Goal: Task Accomplishment & Management: Manage account settings

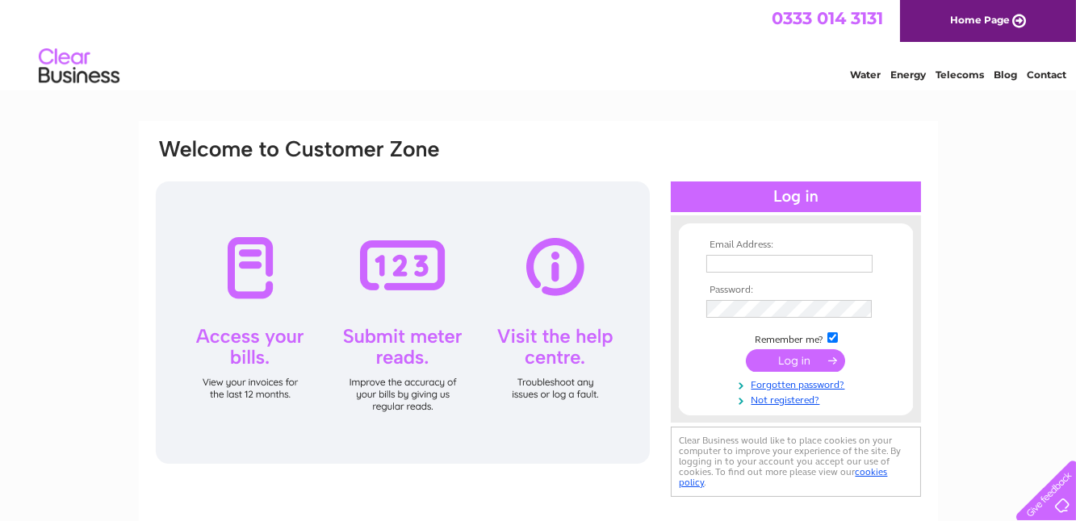
click at [730, 263] on input "text" at bounding box center [789, 264] width 166 height 18
click at [726, 263] on input "text" at bounding box center [789, 264] width 166 height 18
type input "[EMAIL_ADDRESS][DOMAIN_NAME]"
click at [726, 322] on tbody "Email Address: [EMAIL_ADDRESS][DOMAIN_NAME] Password: Remember me?" at bounding box center [795, 324] width 187 height 169
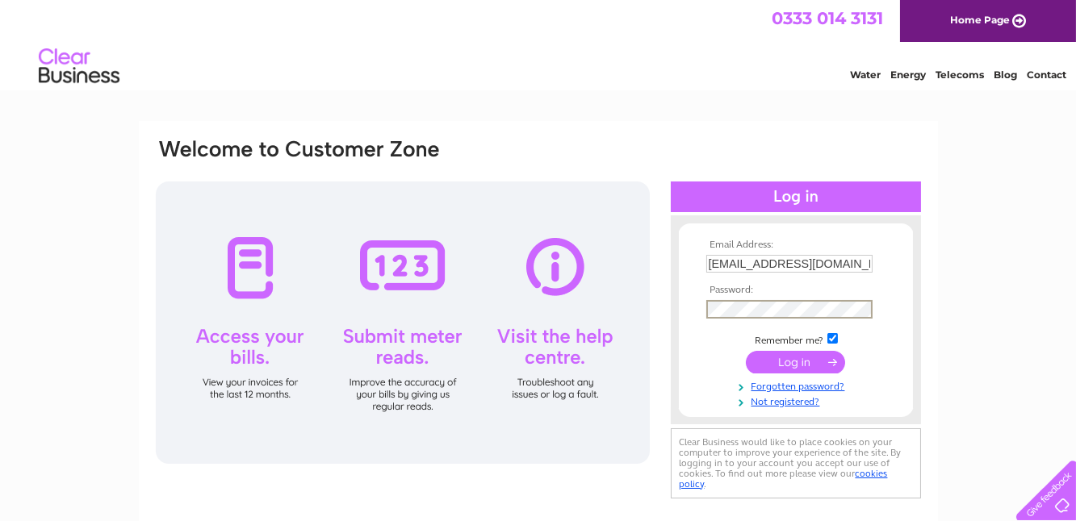
click at [788, 357] on input "submit" at bounding box center [795, 362] width 99 height 23
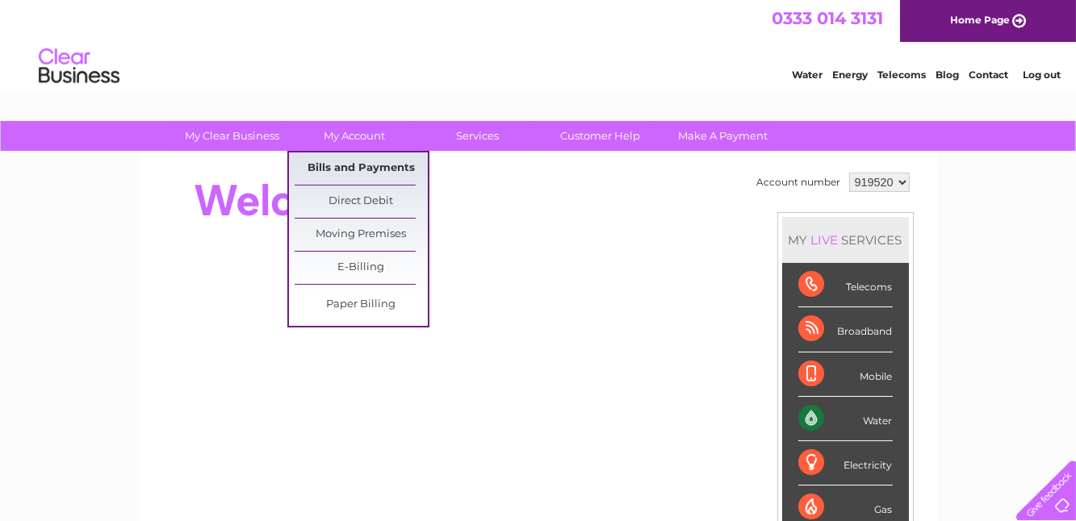
click at [360, 170] on link "Bills and Payments" at bounding box center [361, 169] width 133 height 32
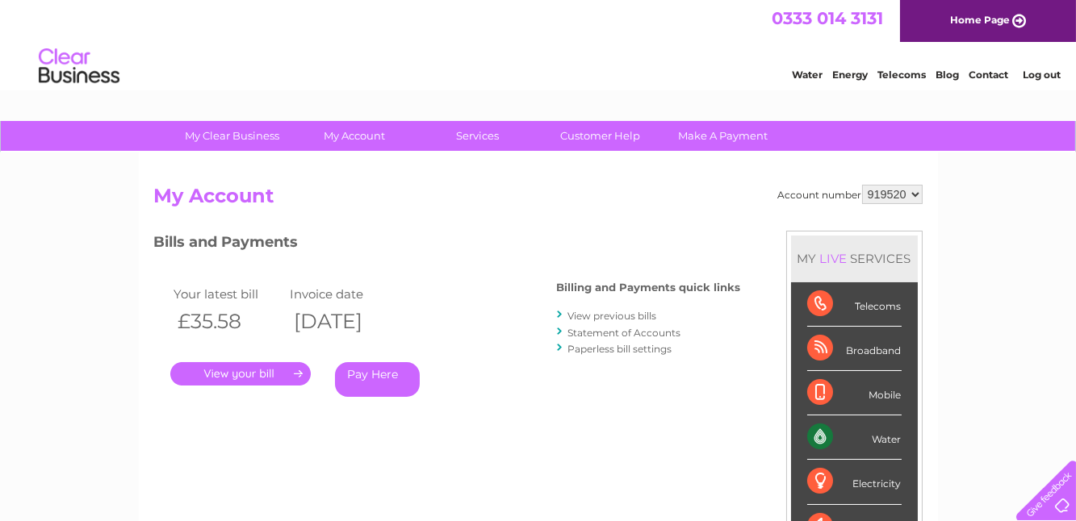
click at [259, 375] on link "." at bounding box center [240, 373] width 140 height 23
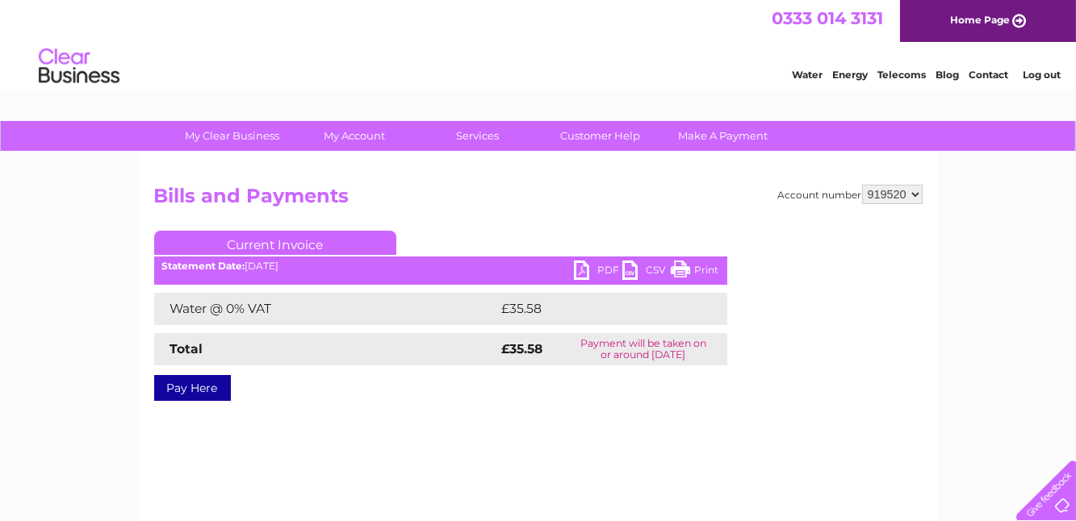
click at [580, 271] on link "PDF" at bounding box center [598, 272] width 48 height 23
